Goal: Transaction & Acquisition: Purchase product/service

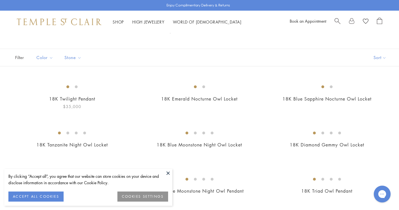
scroll to position [12, 0]
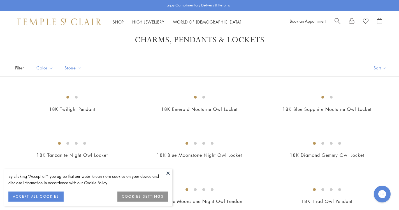
click at [338, 19] on span "Search" at bounding box center [338, 21] width 6 height 6
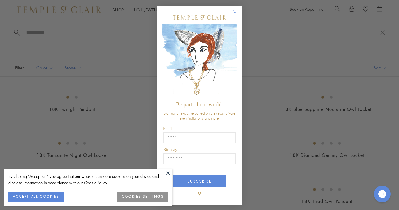
click at [233, 12] on circle "Close dialog" at bounding box center [235, 12] width 7 height 7
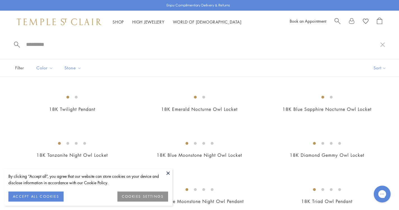
click at [44, 44] on input "search" at bounding box center [203, 44] width 355 height 6
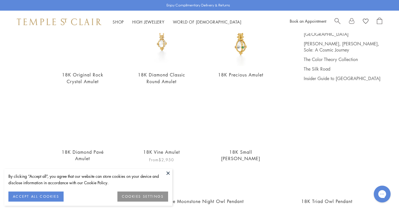
scroll to position [74, 0]
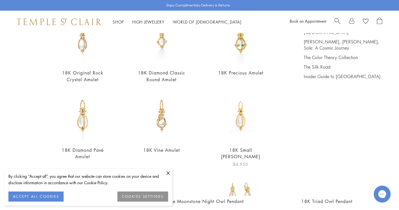
type input "******"
click at [240, 115] on img at bounding box center [240, 116] width 51 height 51
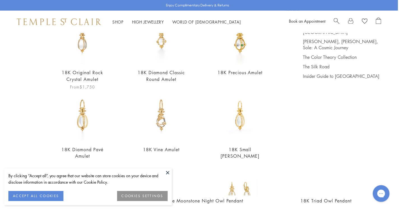
click at [81, 45] on img at bounding box center [82, 38] width 51 height 51
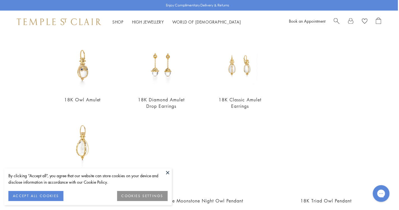
scroll to position [206, 0]
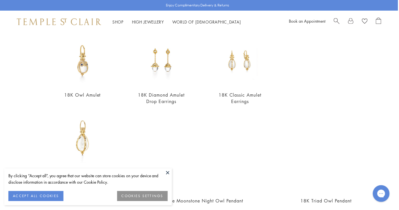
click at [166, 173] on button at bounding box center [168, 173] width 8 height 8
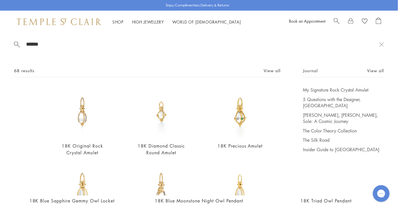
scroll to position [0, 0]
click at [337, 18] on span "Search" at bounding box center [338, 21] width 6 height 6
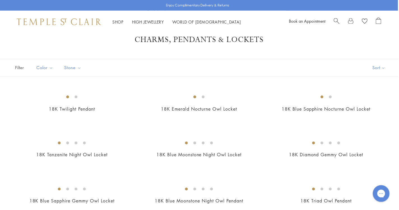
click at [337, 18] on span "Search" at bounding box center [338, 21] width 6 height 6
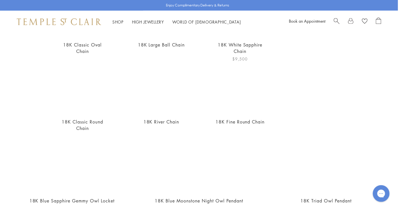
scroll to position [173, 0]
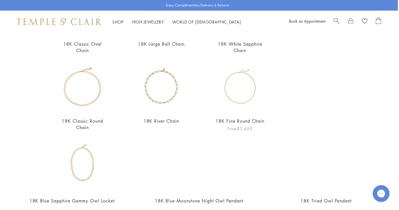
type input "*****"
click at [239, 91] on img at bounding box center [240, 87] width 51 height 51
click at [166, 96] on img at bounding box center [161, 87] width 51 height 51
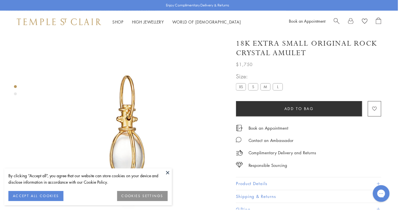
scroll to position [33, 0]
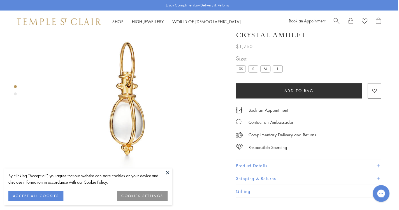
click at [252, 73] on label "S" at bounding box center [254, 69] width 10 height 7
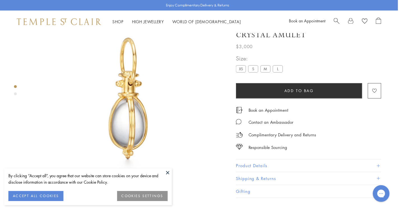
click at [267, 73] on label "M" at bounding box center [266, 69] width 10 height 7
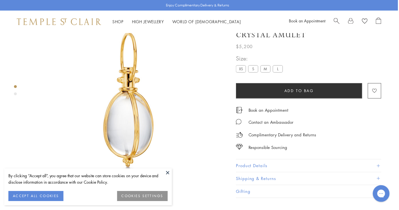
click at [254, 73] on label "S" at bounding box center [254, 69] width 10 height 7
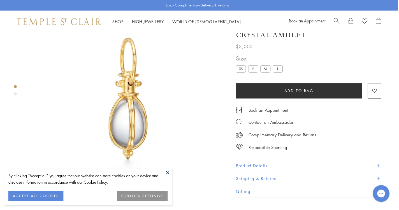
scroll to position [37, 0]
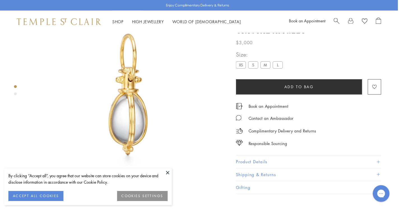
click at [168, 174] on button at bounding box center [168, 173] width 8 height 8
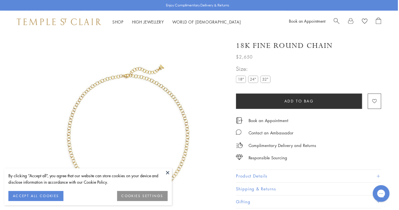
scroll to position [33, 0]
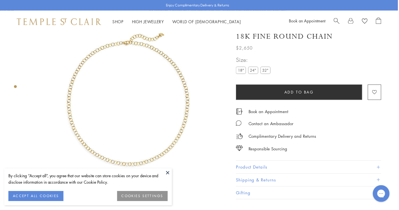
click at [254, 71] on label "24"" at bounding box center [254, 70] width 10 height 7
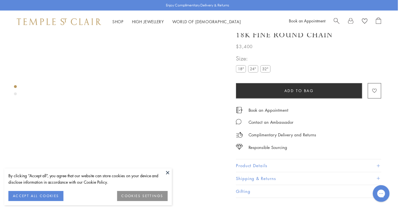
scroll to position [41, 0]
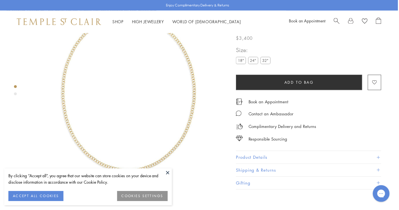
click at [169, 173] on button at bounding box center [168, 173] width 8 height 8
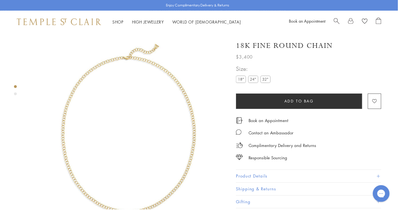
scroll to position [33, 0]
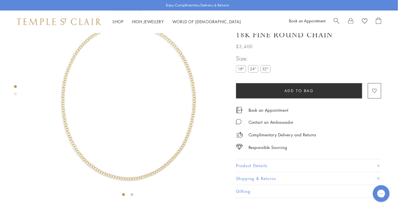
click at [158, 129] on img at bounding box center [128, 100] width 200 height 200
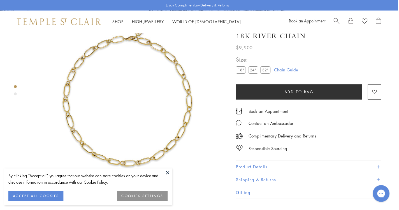
scroll to position [33, 0]
